Goal: Task Accomplishment & Management: Manage account settings

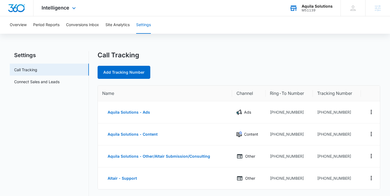
click at [317, 10] on div "M51139" at bounding box center [316, 10] width 31 height 4
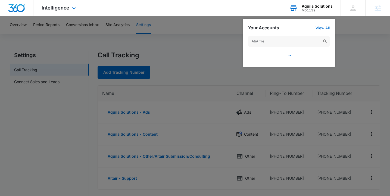
type input "A&A Tree"
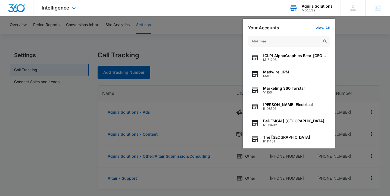
click at [256, 42] on input "A&A Tree" at bounding box center [288, 41] width 81 height 11
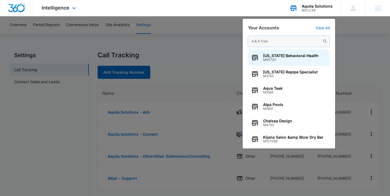
click at [289, 45] on input "A & A Tree" at bounding box center [288, 41] width 81 height 11
paste input "M60330"
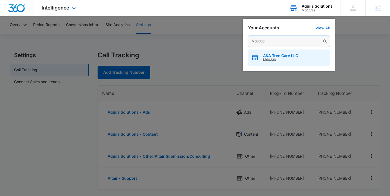
type input "M60330"
click at [278, 58] on span "M60330" at bounding box center [280, 60] width 35 height 4
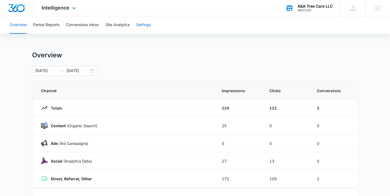
click at [149, 29] on button "Settings" at bounding box center [143, 24] width 15 height 17
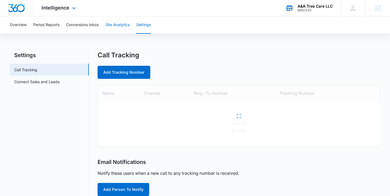
click at [114, 27] on button "Site Analytics" at bounding box center [117, 24] width 24 height 17
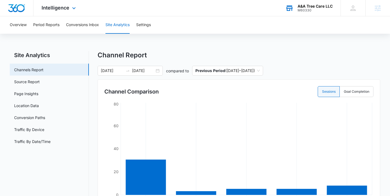
click at [137, 26] on div "Overview Period Reports Conversions Inbox Site Analytics Settings" at bounding box center [195, 24] width 377 height 17
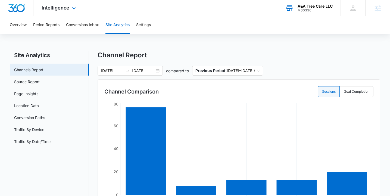
click at [61, 14] on div "Intelligence Apps Reputation Websites Forms CRM Email Social Content Ads Intell…" at bounding box center [59, 8] width 52 height 16
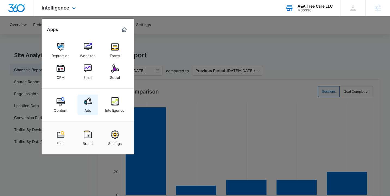
click at [82, 102] on link "Ads" at bounding box center [87, 105] width 21 height 21
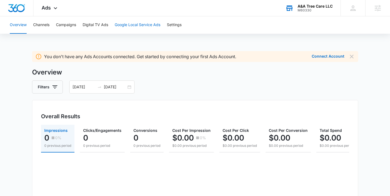
click at [132, 29] on button "Google Local Service Ads" at bounding box center [138, 24] width 46 height 17
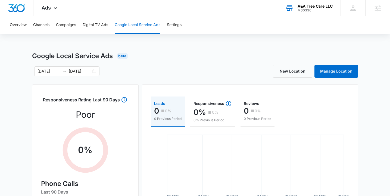
click at [190, 21] on div "Overview Channels Campaigns Digital TV Ads Google Local Service Ads Settings" at bounding box center [195, 24] width 377 height 17
click at [178, 24] on button "Settings" at bounding box center [174, 24] width 15 height 17
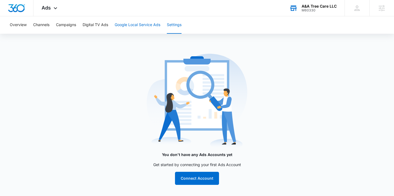
click at [143, 27] on button "Google Local Service Ads" at bounding box center [138, 24] width 46 height 17
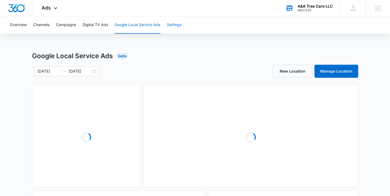
click at [178, 26] on button "Settings" at bounding box center [174, 24] width 15 height 17
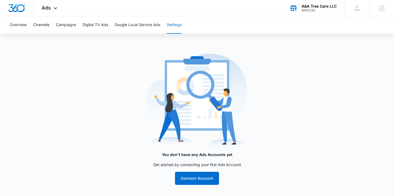
click at [166, 23] on div "Overview Channels Campaigns Digital TV Ads Google Local Service Ads Settings" at bounding box center [197, 24] width 381 height 17
click at [146, 25] on button "Google Local Service Ads" at bounding box center [138, 24] width 46 height 17
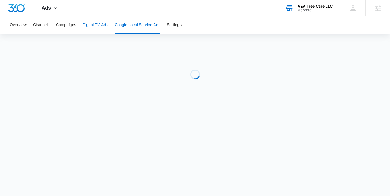
click at [92, 24] on button "Digital TV Ads" at bounding box center [96, 24] width 26 height 17
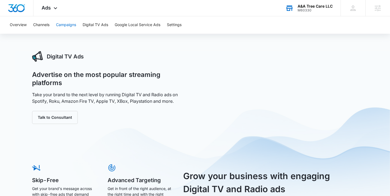
click at [74, 26] on button "Campaigns" at bounding box center [66, 24] width 20 height 17
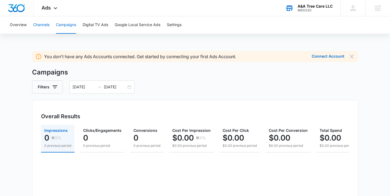
click at [34, 24] on button "Channels" at bounding box center [41, 24] width 16 height 17
click at [18, 24] on button "Overview" at bounding box center [18, 24] width 17 height 17
click at [52, 8] on icon at bounding box center [55, 9] width 7 height 7
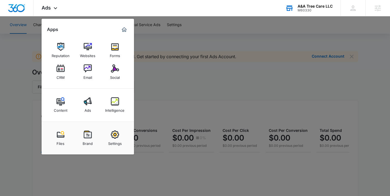
click at [173, 33] on div at bounding box center [195, 98] width 390 height 196
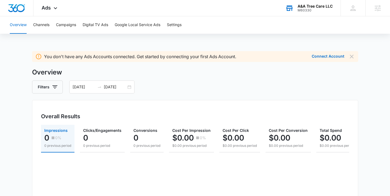
click at [312, 14] on div "A&A Tree Care LLC M60330 Your Accounts View All" at bounding box center [308, 8] width 63 height 16
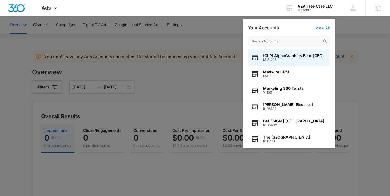
click at [326, 29] on link "View All" at bounding box center [322, 28] width 14 height 5
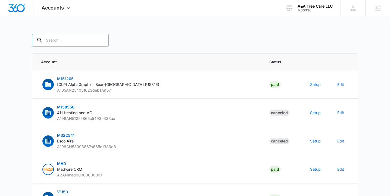
click at [82, 40] on input "text" at bounding box center [70, 40] width 77 height 13
type input "M60330"
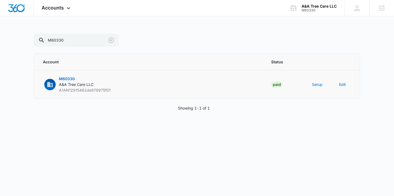
click at [326, 82] on td "Setup" at bounding box center [318, 84] width 27 height 28
click at [321, 84] on button "Setup" at bounding box center [317, 84] width 11 height 6
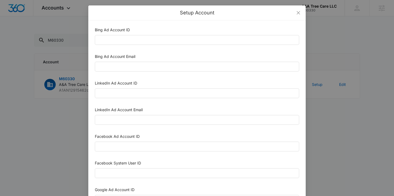
click at [47, 108] on div "Setup Account Bing Ad Account ID Bing Ad Account Email LinkedIn Ad Account ID L…" at bounding box center [197, 98] width 394 height 196
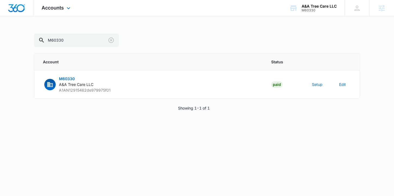
click at [49, 11] on div "Accounts Apps Reputation Websites Forms CRM Email Social Content Ads Intelligen…" at bounding box center [56, 8] width 46 height 16
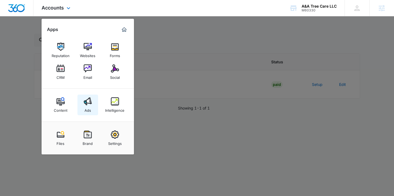
click at [88, 99] on img at bounding box center [88, 101] width 8 height 8
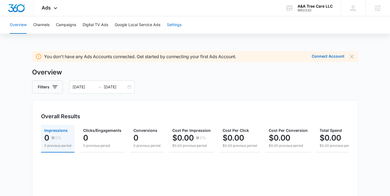
click at [177, 27] on button "Settings" at bounding box center [174, 24] width 15 height 17
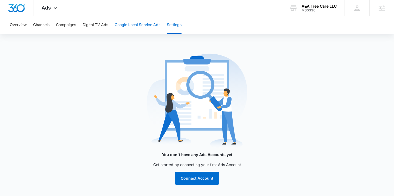
click at [151, 27] on button "Google Local Service Ads" at bounding box center [138, 24] width 46 height 17
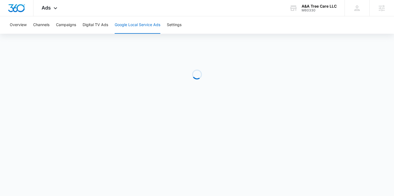
click at [188, 27] on div "Overview Channels Campaigns Digital TV Ads Google Local Service Ads Settings" at bounding box center [197, 24] width 381 height 17
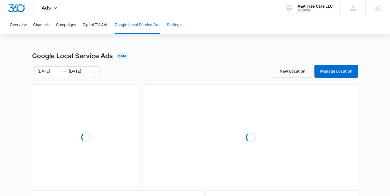
click at [174, 24] on button "Settings" at bounding box center [174, 24] width 15 height 17
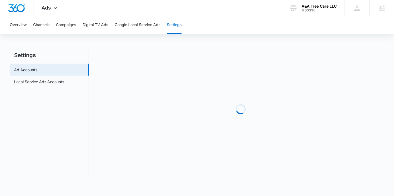
click at [56, 77] on main "Settings Ad Accounts Local Service Ads Accounts Loading" at bounding box center [197, 118] width 394 height 134
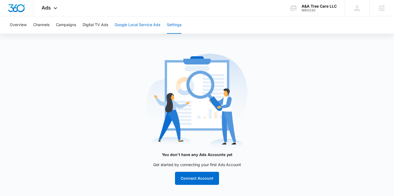
click at [139, 29] on button "Google Local Service Ads" at bounding box center [138, 24] width 46 height 17
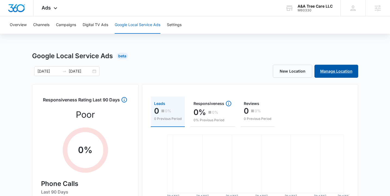
click at [348, 67] on link "Manage Location" at bounding box center [336, 71] width 44 height 13
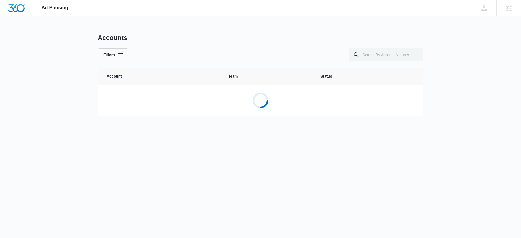
click at [387, 62] on div "Accounts Filters Account Team Status Loading..." at bounding box center [261, 78] width 326 height 89
click at [390, 54] on input "text" at bounding box center [386, 54] width 75 height 13
paste input "M60330"
type input "M60330"
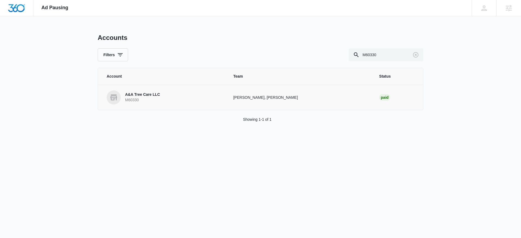
click at [142, 100] on p "M60330" at bounding box center [142, 100] width 35 height 5
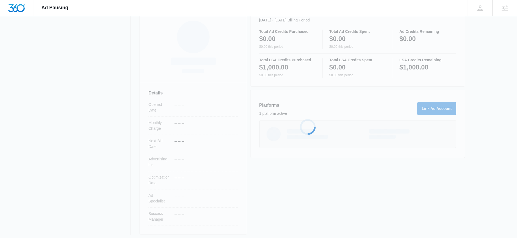
scroll to position [87, 0]
